Goal: Information Seeking & Learning: Learn about a topic

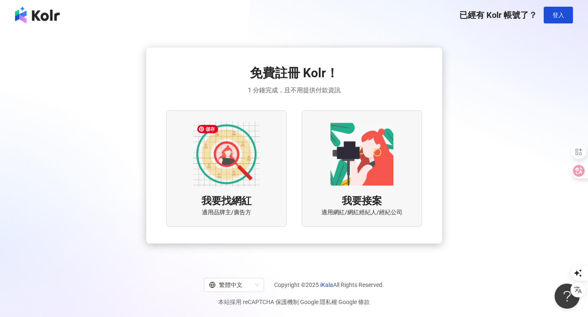
click at [255, 159] on img at bounding box center [226, 154] width 67 height 67
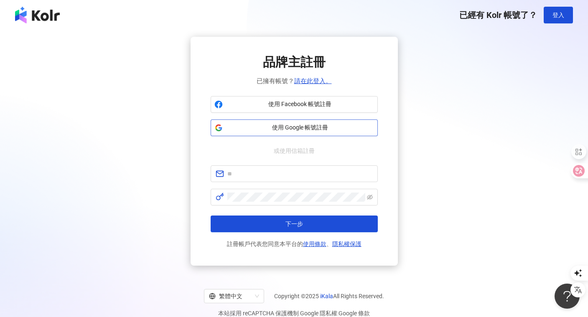
click at [312, 129] on span "使用 Google 帳號註冊" at bounding box center [300, 128] width 148 height 8
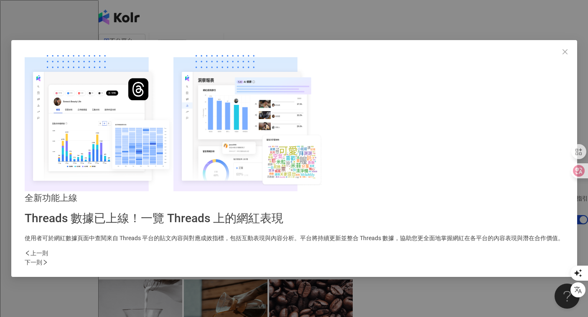
click at [440, 258] on div "下一則" at bounding box center [294, 262] width 539 height 9
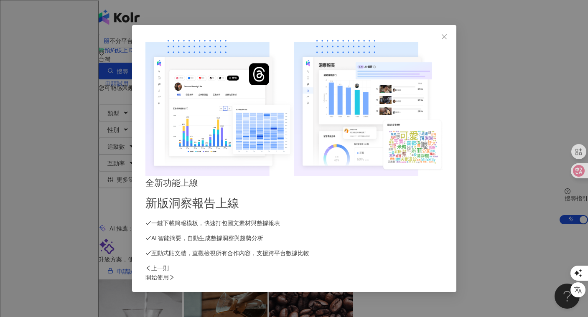
click at [436, 273] on div "開始使用" at bounding box center [293, 277] width 297 height 9
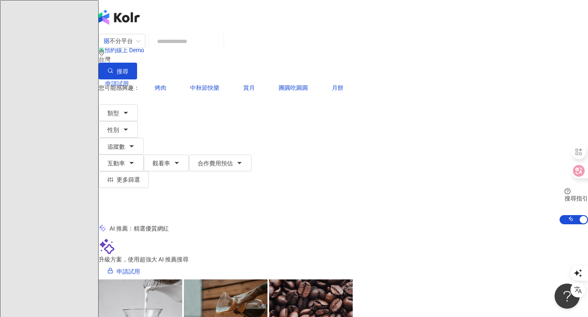
click at [220, 46] on input "search" at bounding box center [186, 41] width 68 height 16
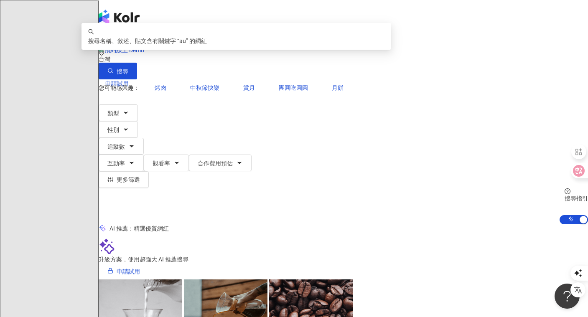
type input "*"
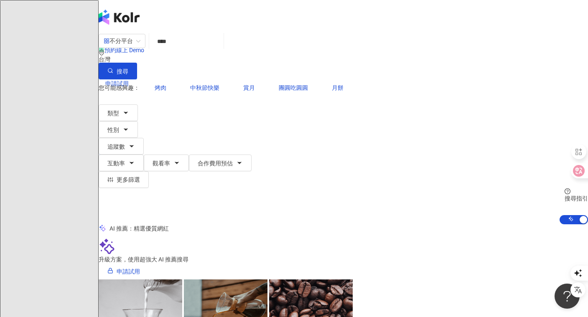
type input "****"
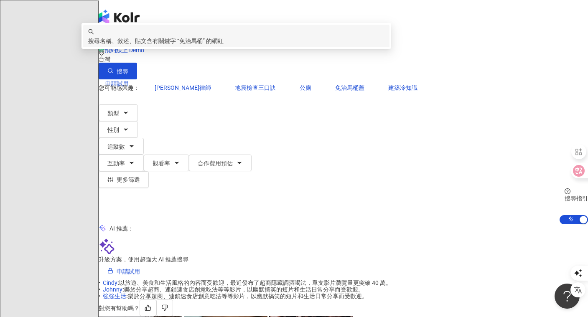
click at [294, 46] on div "搜尋名稱、敘述、貼文含有關鍵字 “ 免治馬桶 ” 的網紅" at bounding box center [236, 40] width 296 height 9
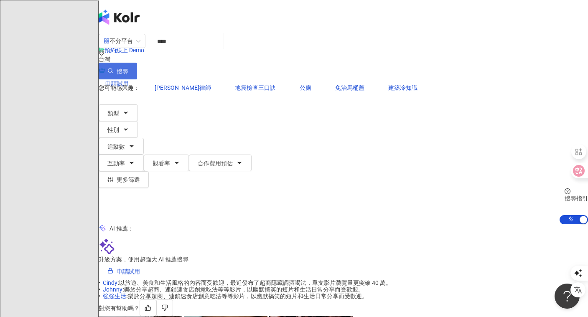
click at [113, 68] on icon "button" at bounding box center [110, 71] width 6 height 6
click at [220, 49] on input "****" at bounding box center [186, 41] width 68 height 16
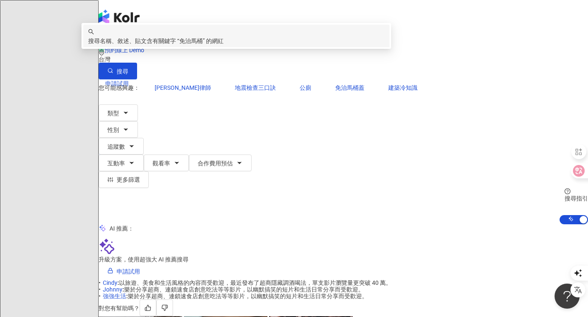
click at [120, 150] on icon at bounding box center [118, 151] width 3 height 2
